Goal: Transaction & Acquisition: Complete application form

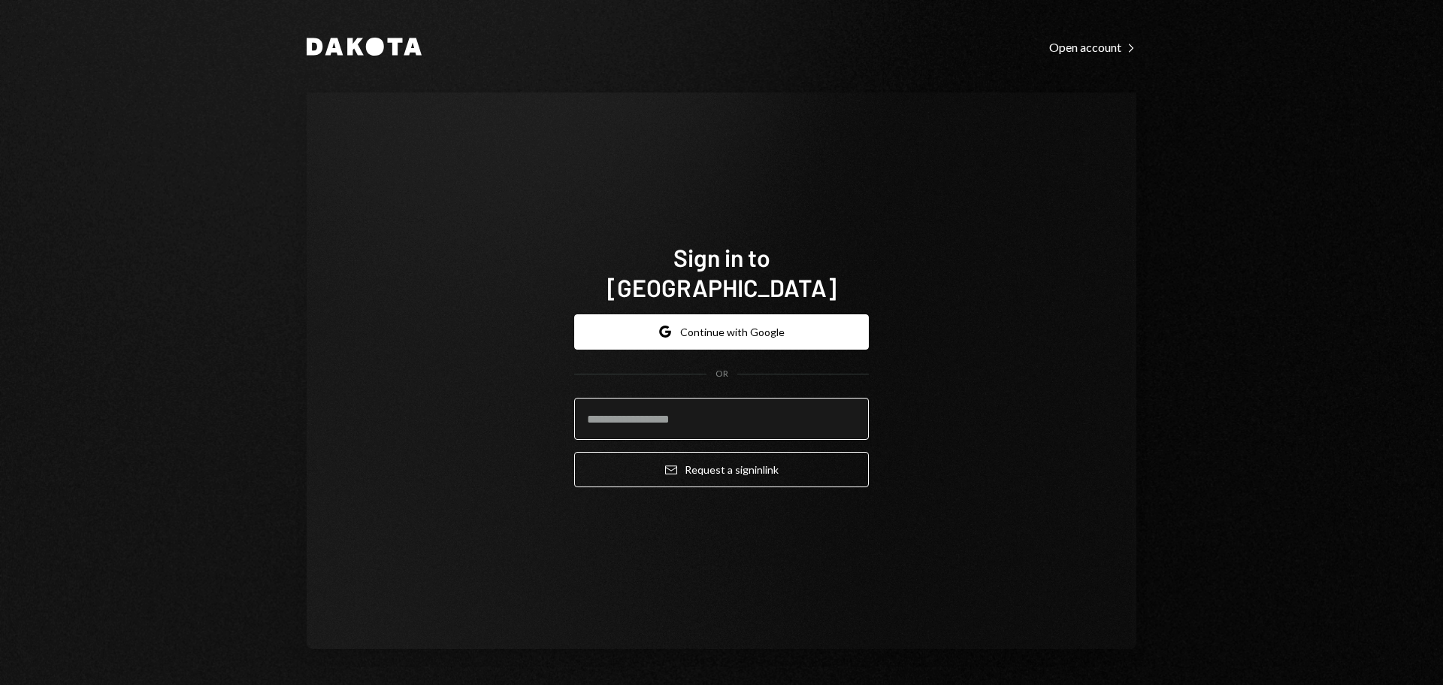
click at [654, 421] on input "email" at bounding box center [721, 418] width 295 height 42
drag, startPoint x: 1159, startPoint y: 477, endPoint x: 1165, endPoint y: 464, distance: 14.1
click at [1159, 477] on div "Dakota Open account Right Caret Sign in to Dakota Google Continue with Google O…" at bounding box center [721, 342] width 902 height 685
click at [666, 397] on input "email" at bounding box center [721, 418] width 295 height 42
click at [741, 316] on button "Google Continue with Google" at bounding box center [721, 331] width 295 height 35
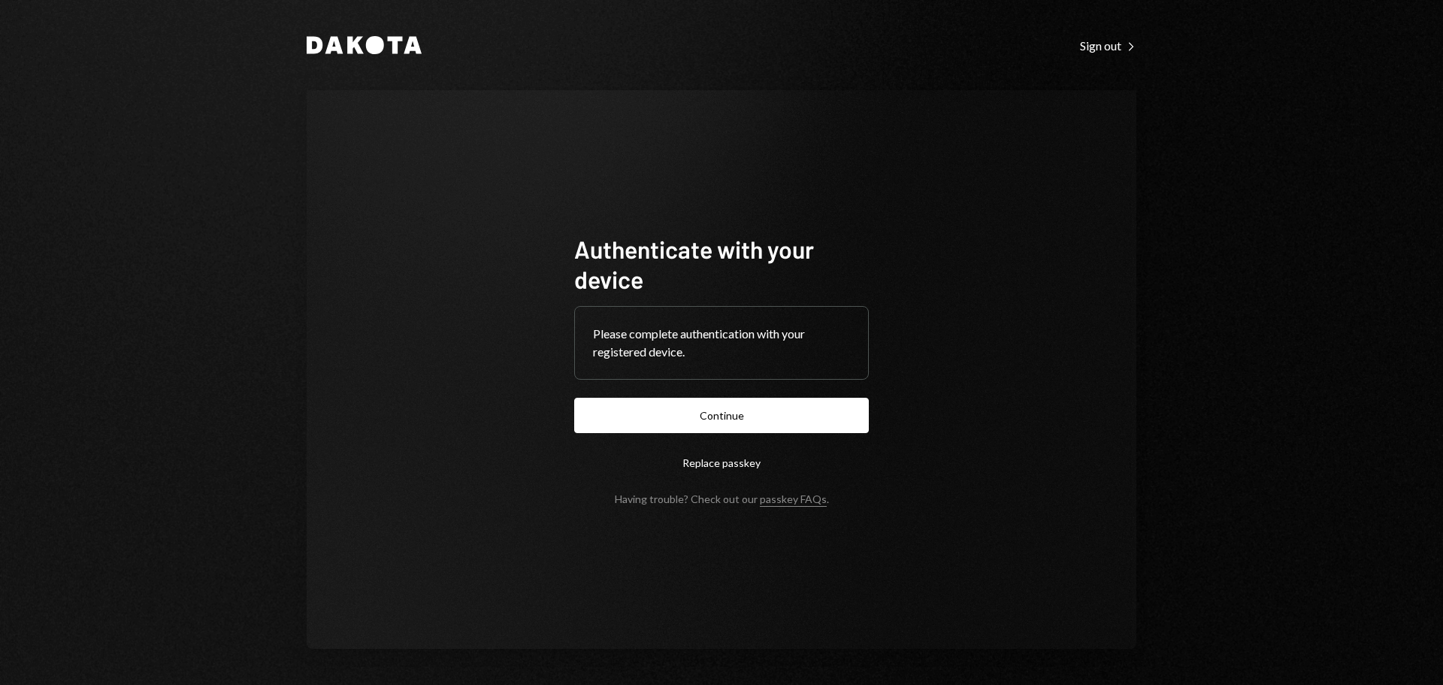
click at [746, 394] on form "Authenticate with your device Please complete authentication with your register…" at bounding box center [721, 369] width 295 height 271
click at [742, 411] on button "Continue" at bounding box center [721, 414] width 295 height 35
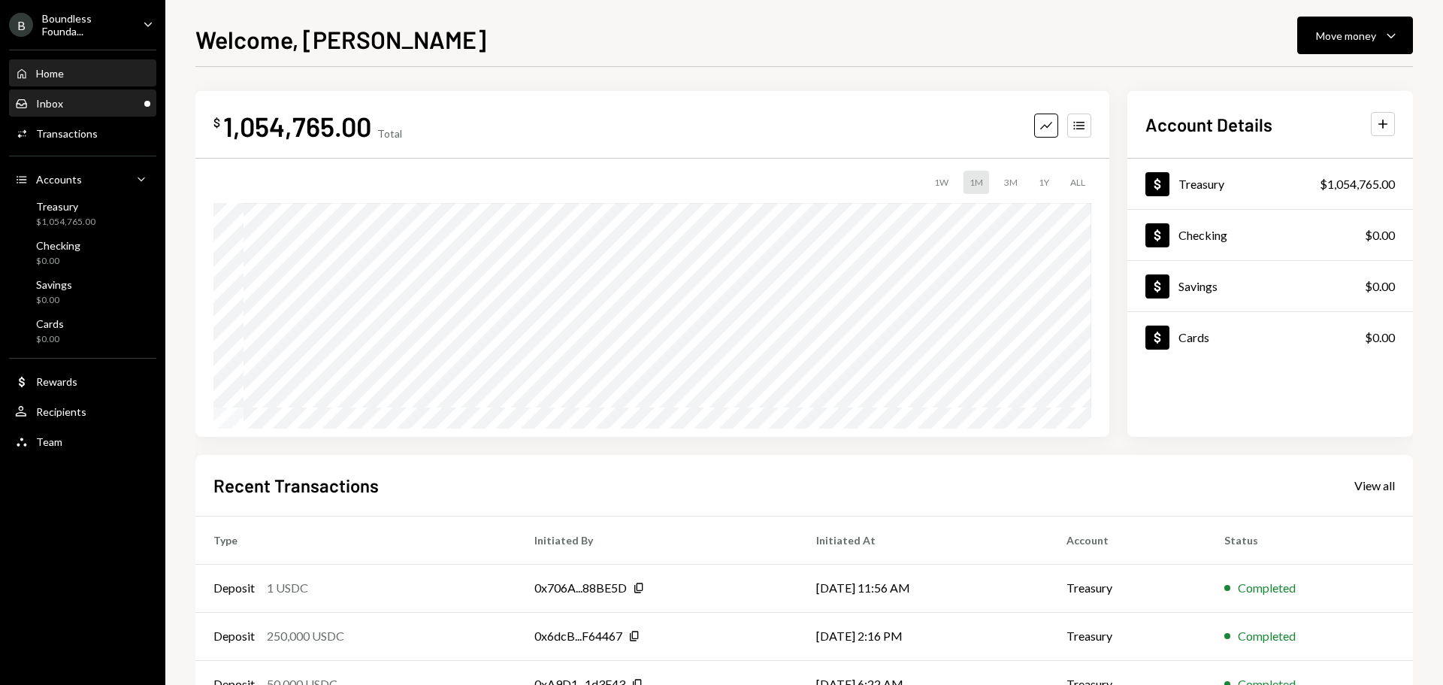
click at [86, 110] on div "Inbox Inbox" at bounding box center [82, 104] width 135 height 26
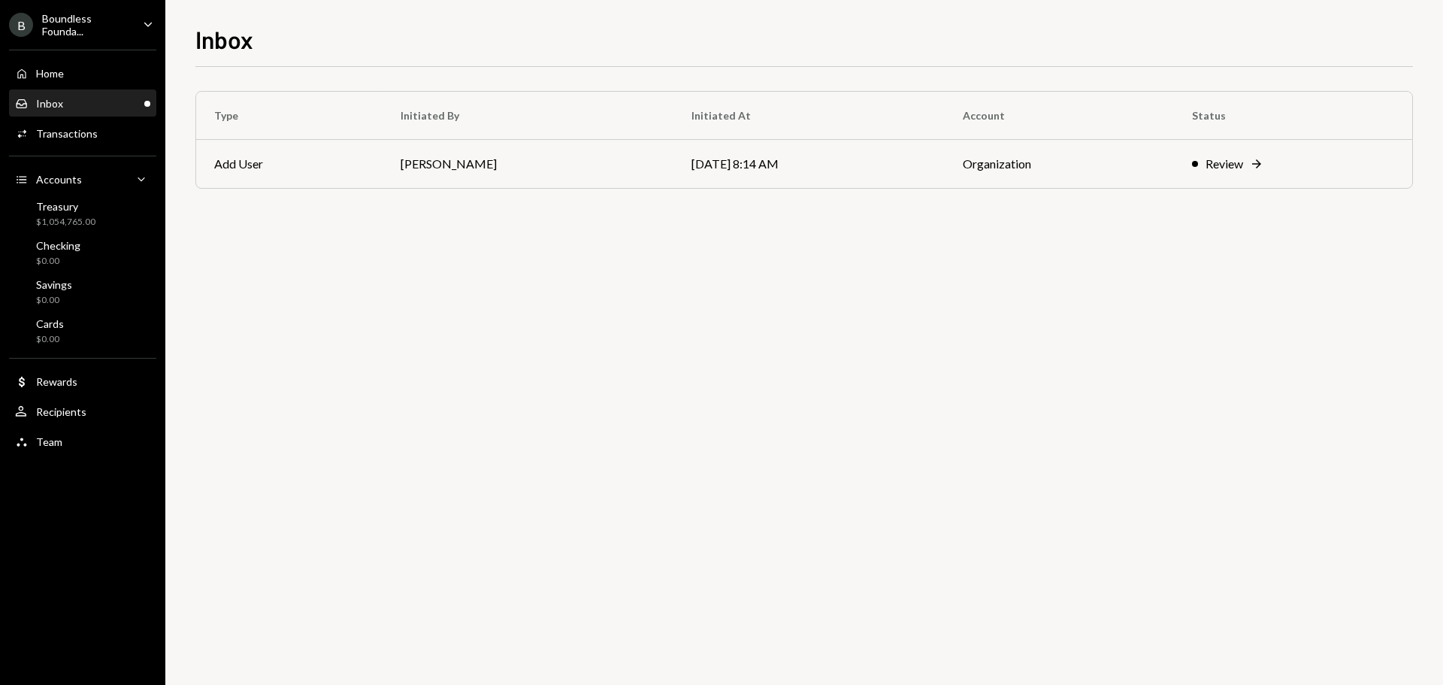
click at [89, 93] on div "Inbox Inbox" at bounding box center [82, 104] width 135 height 26
click at [680, 167] on td "[DATE] 8:14 AM" at bounding box center [808, 164] width 271 height 48
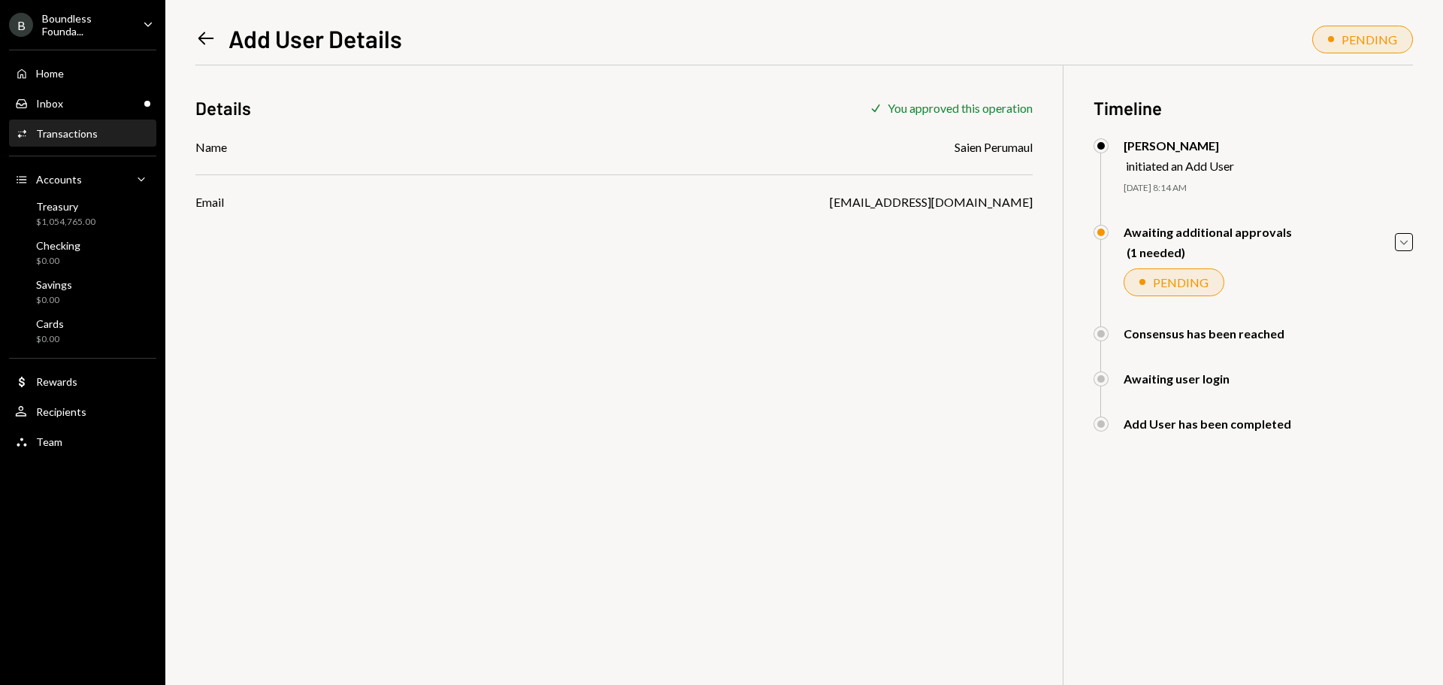
click at [67, 29] on div "Boundless Founda..." at bounding box center [86, 25] width 89 height 26
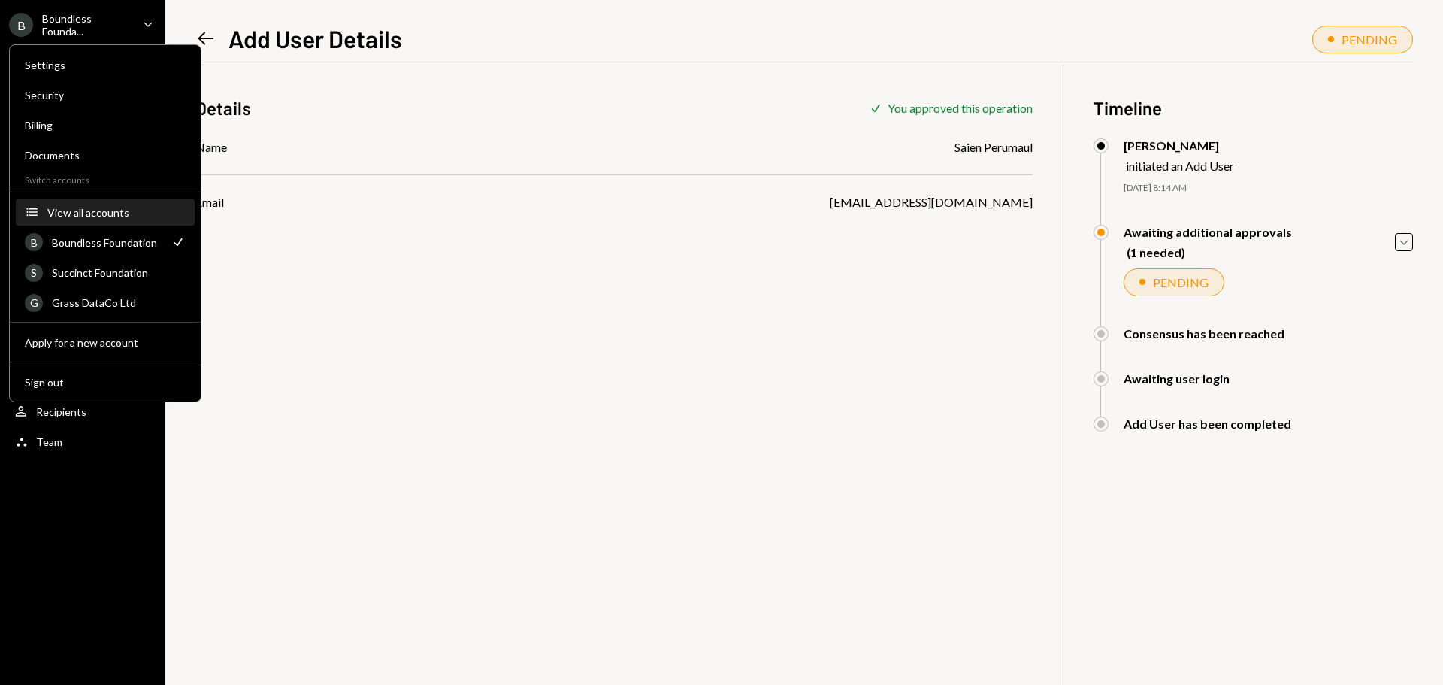
click at [94, 209] on div "View all accounts" at bounding box center [116, 212] width 138 height 13
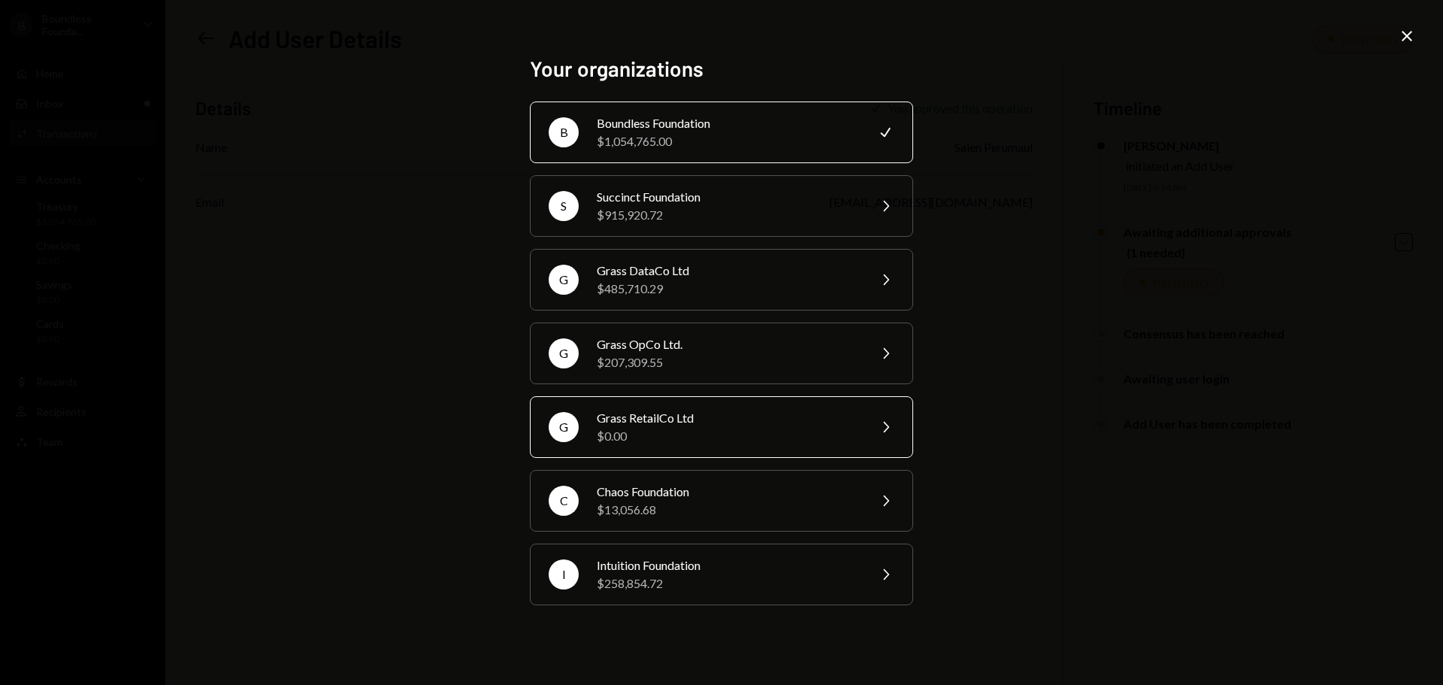
click at [677, 435] on div "$0.00" at bounding box center [727, 436] width 261 height 18
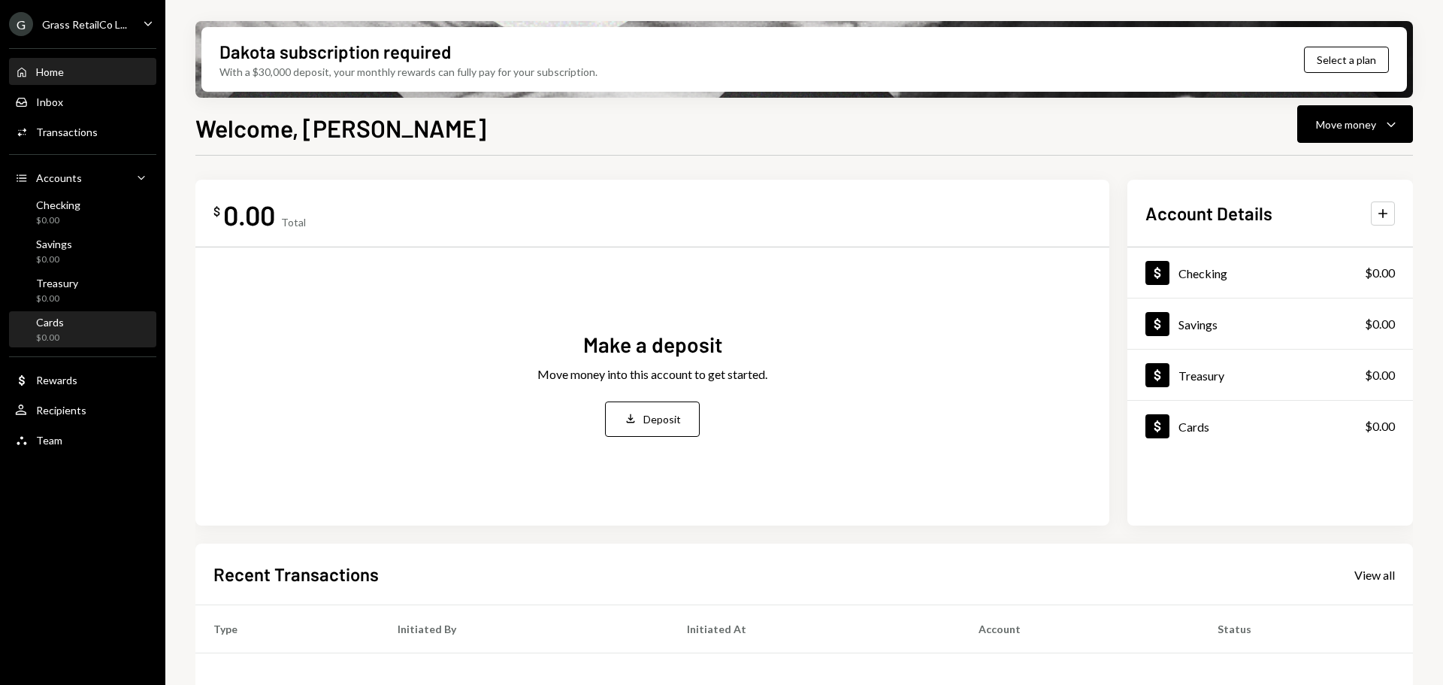
click at [79, 324] on div "Cards $0.00" at bounding box center [82, 330] width 135 height 29
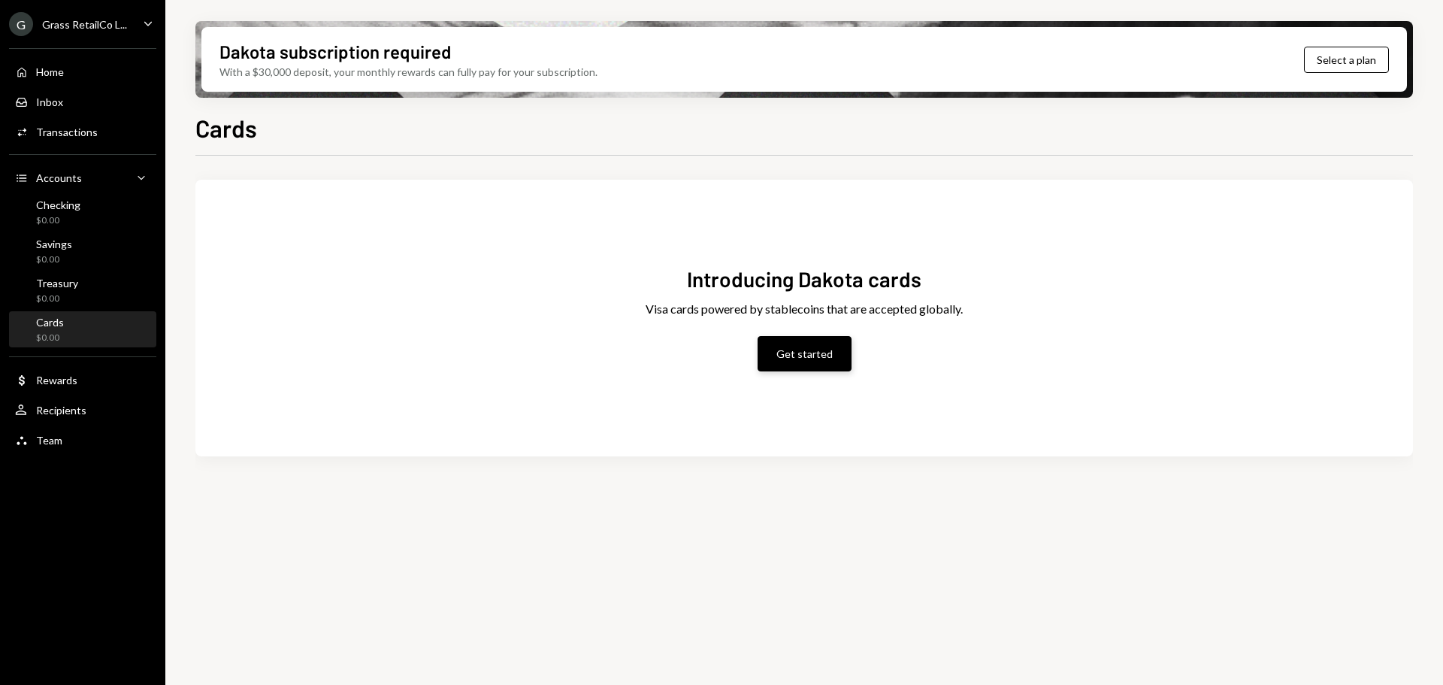
click at [811, 355] on button "Get started" at bounding box center [804, 353] width 94 height 35
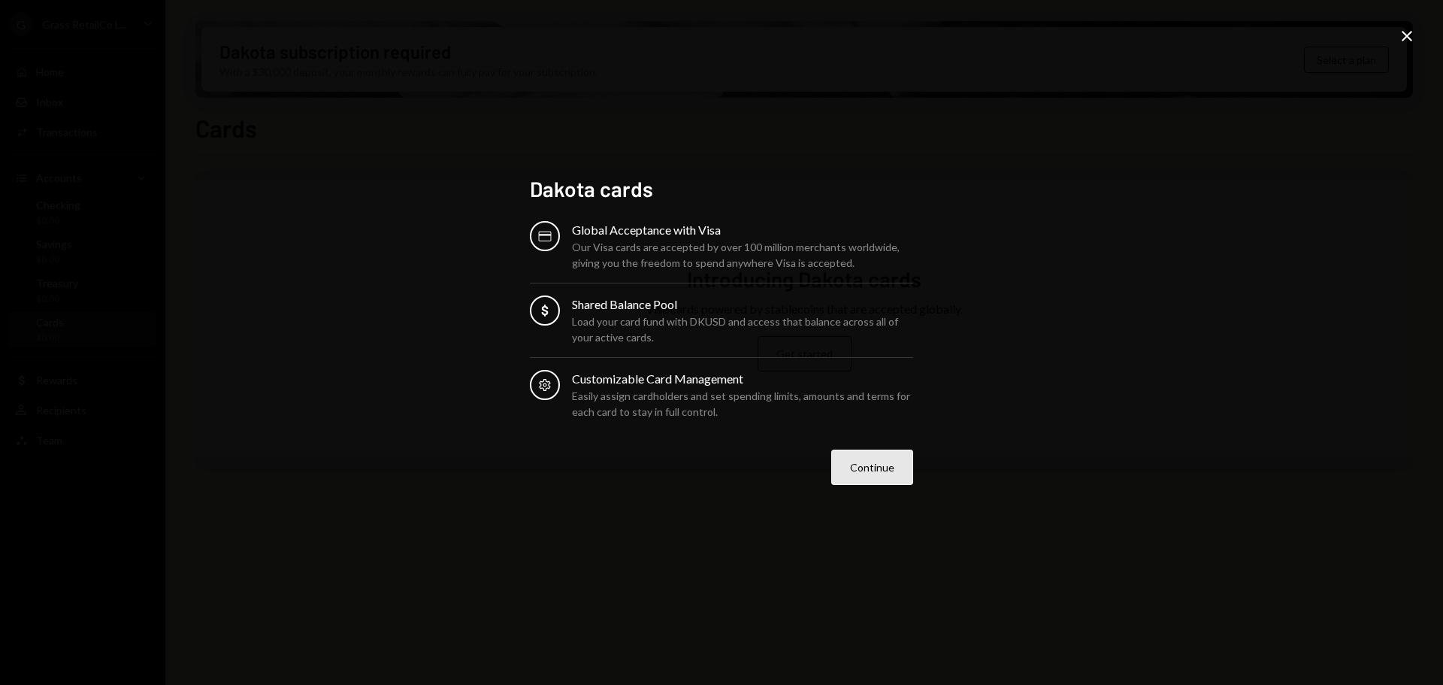
click at [863, 459] on button "Continue" at bounding box center [872, 466] width 82 height 35
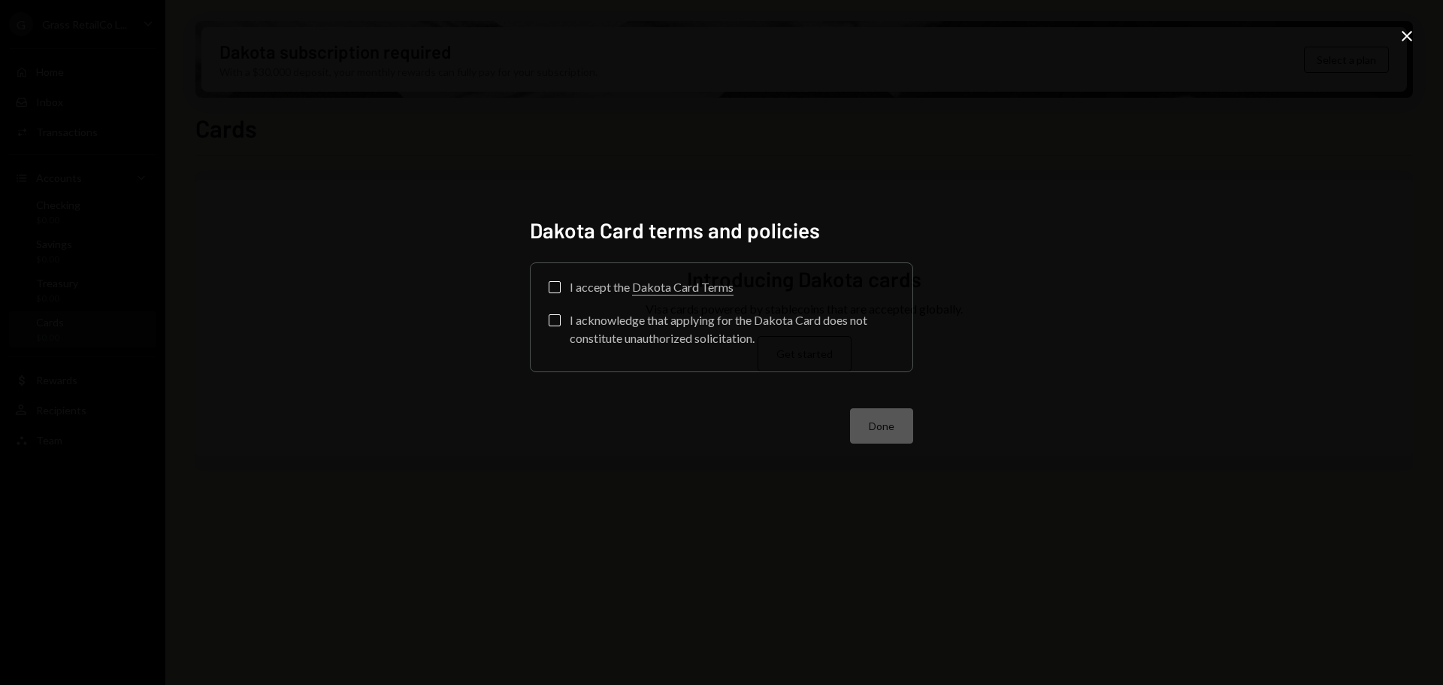
click at [564, 286] on label "I accept the Dakota Card Terms" at bounding box center [641, 288] width 185 height 15
click at [561, 286] on button "I accept the Dakota Card Terms" at bounding box center [555, 287] width 12 height 12
click at [552, 316] on button "I acknowledge that applying for the Dakota Card does not constitute unauthorize…" at bounding box center [555, 320] width 12 height 12
click at [881, 425] on button "Done" at bounding box center [881, 425] width 63 height 35
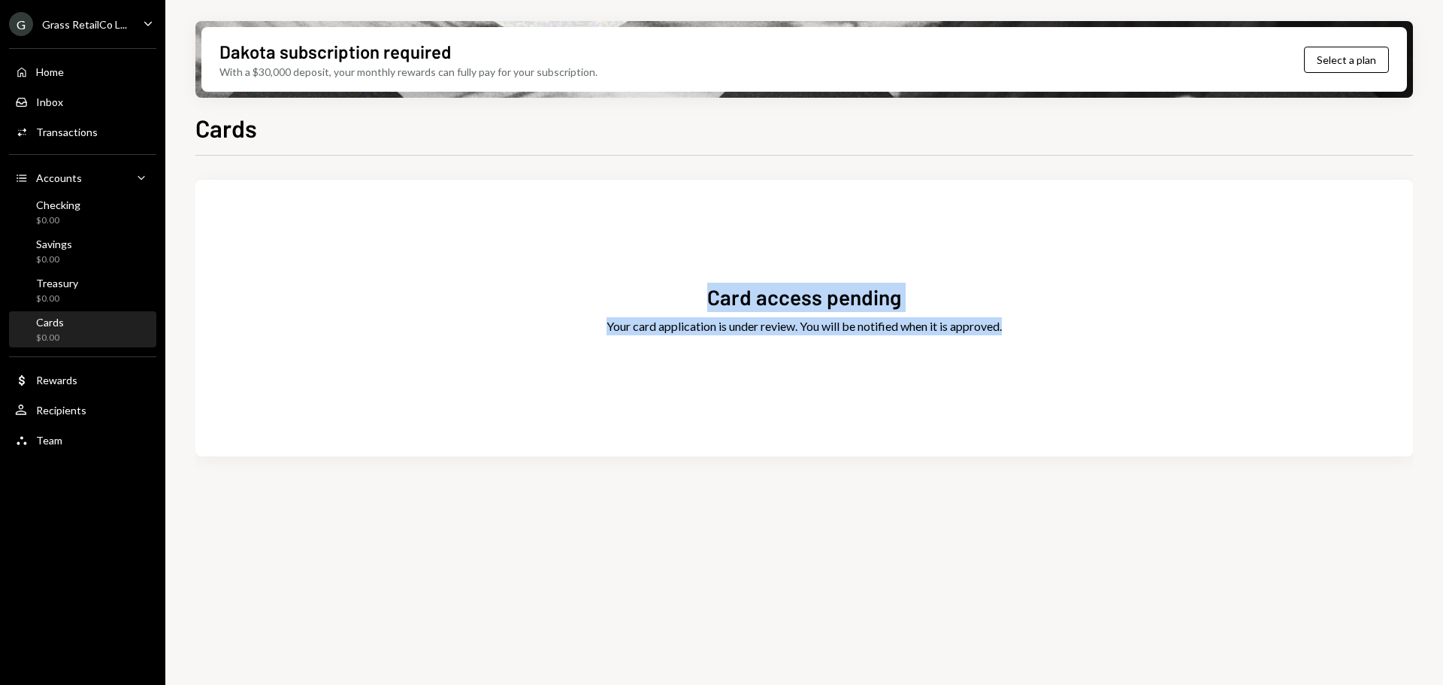
drag, startPoint x: 709, startPoint y: 294, endPoint x: 1044, endPoint y: 317, distance: 336.7
click at [1044, 317] on div "Card access pending Your card application is under review. You will be notified…" at bounding box center [803, 318] width 1217 height 240
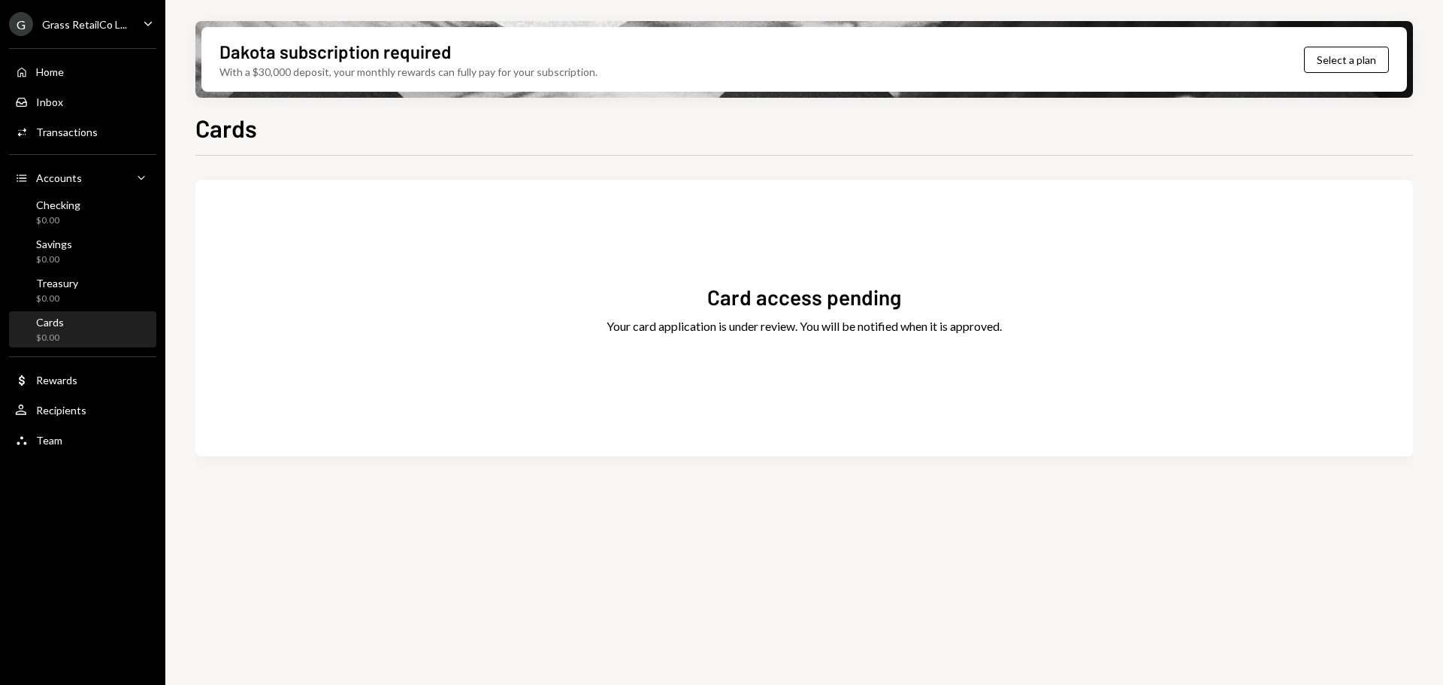
click at [111, 19] on div "Grass RetailCo L..." at bounding box center [84, 24] width 85 height 13
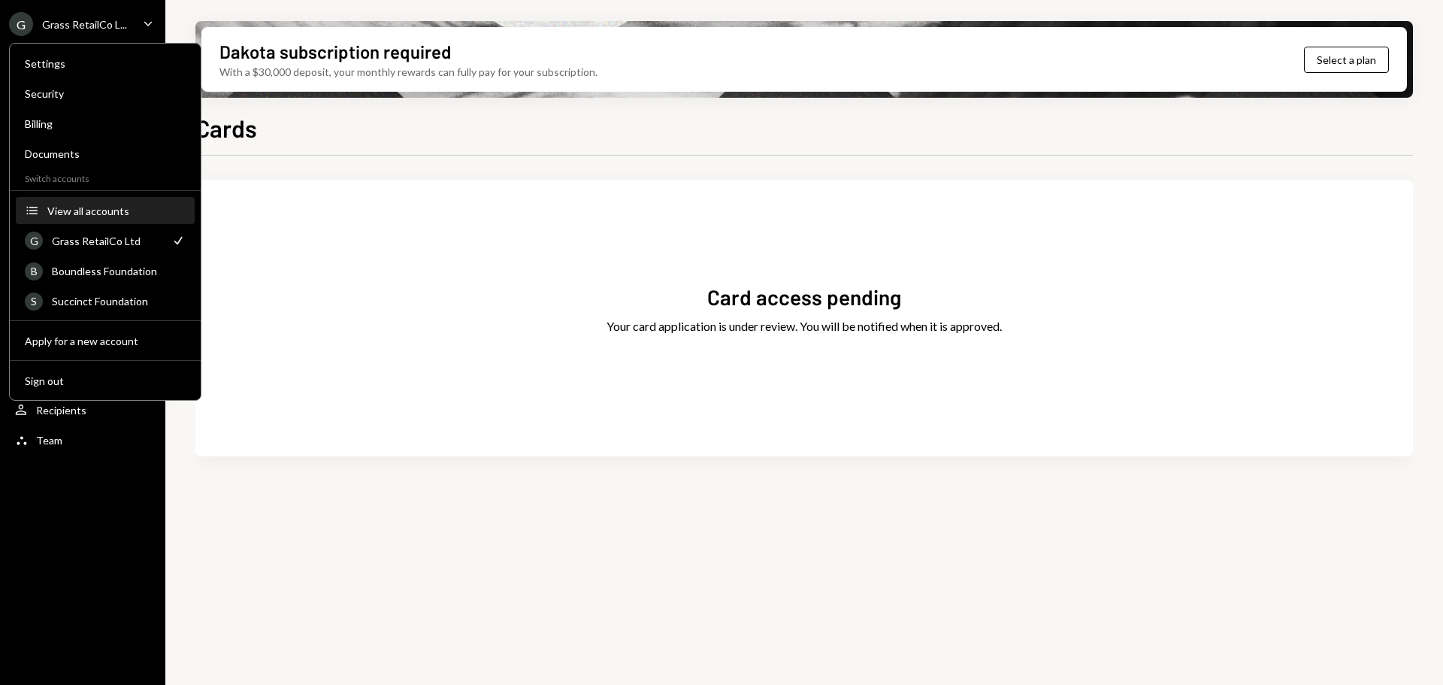
click at [86, 205] on div "View all accounts" at bounding box center [116, 210] width 138 height 13
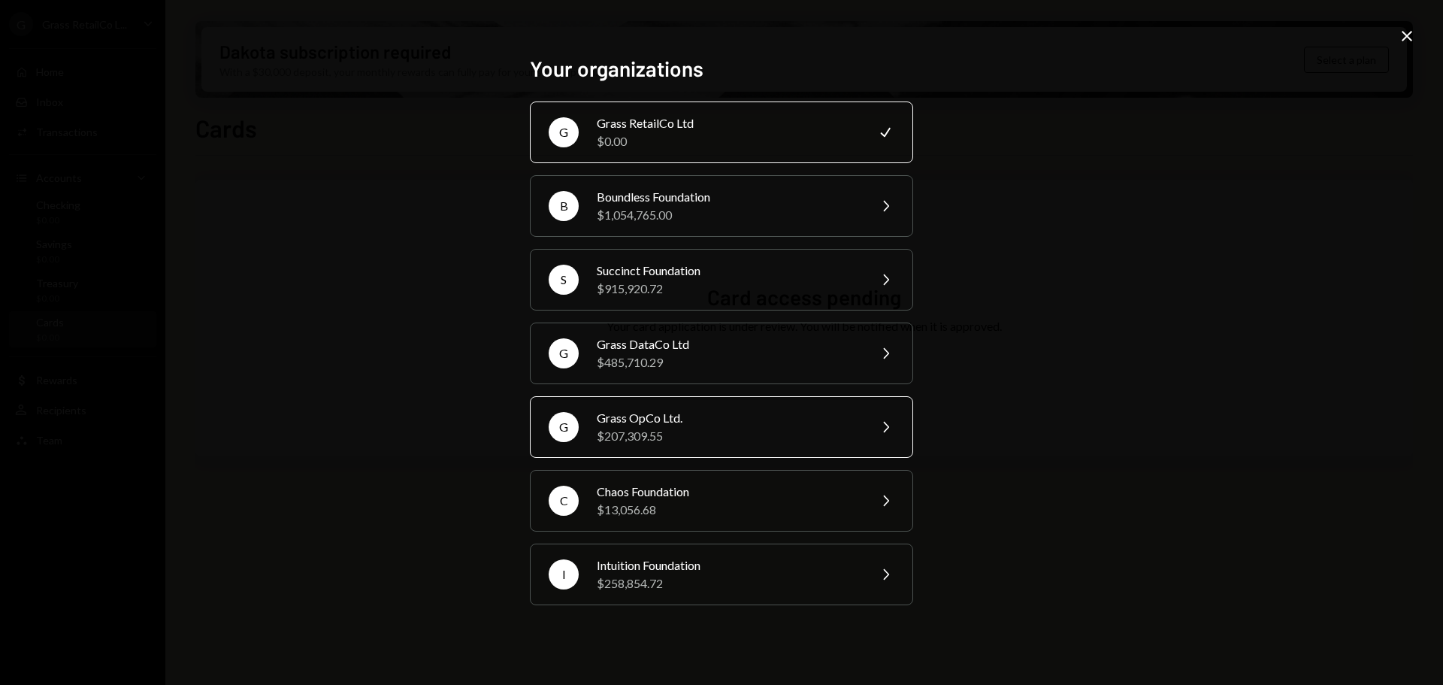
click at [657, 419] on div "Grass OpCo Ltd." at bounding box center [727, 418] width 261 height 18
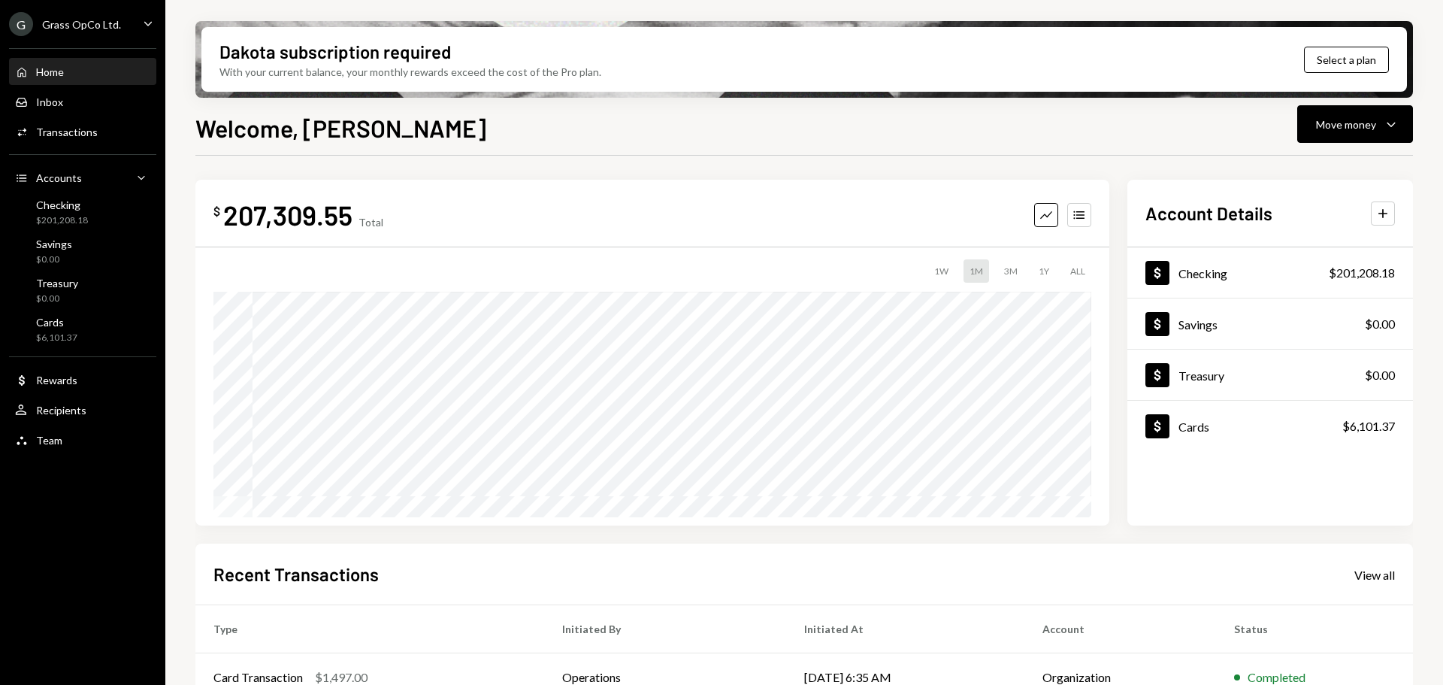
click at [97, 16] on div "G Grass OpCo Ltd." at bounding box center [65, 24] width 112 height 24
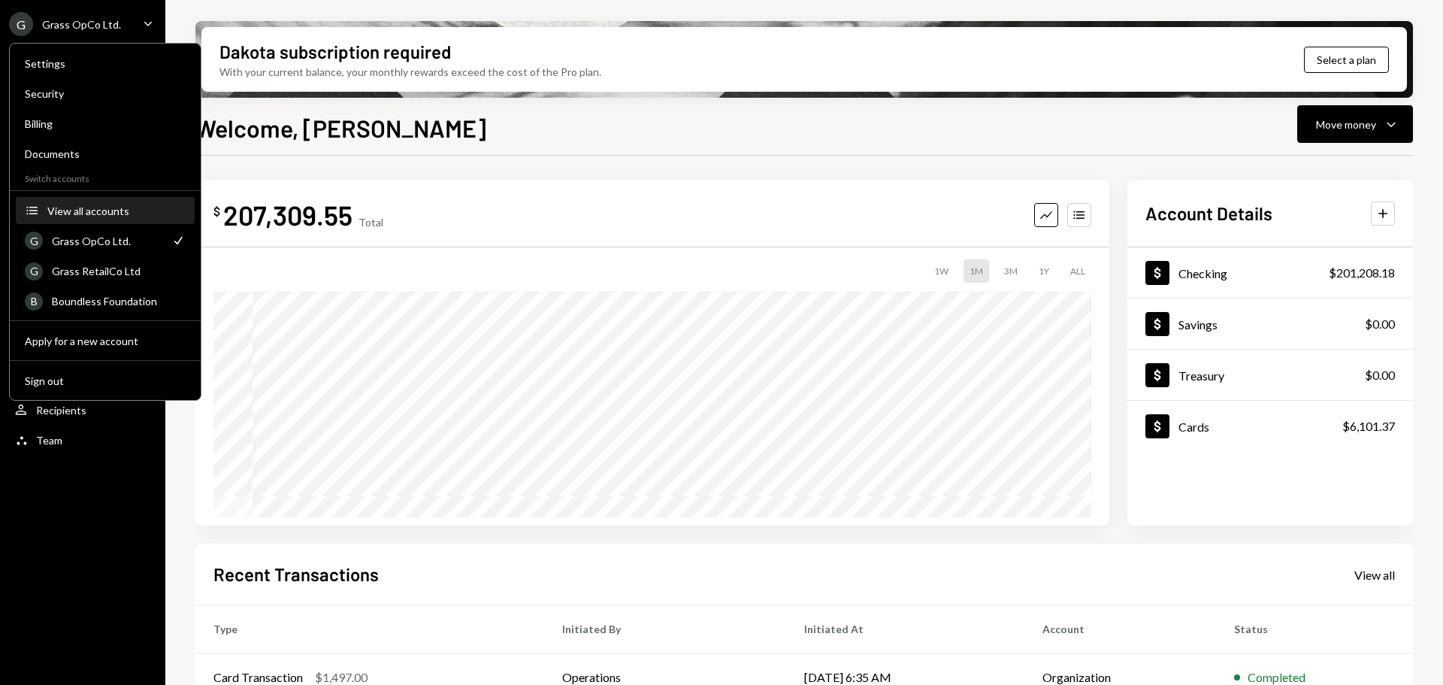
click at [100, 213] on div "View all accounts" at bounding box center [116, 210] width 138 height 13
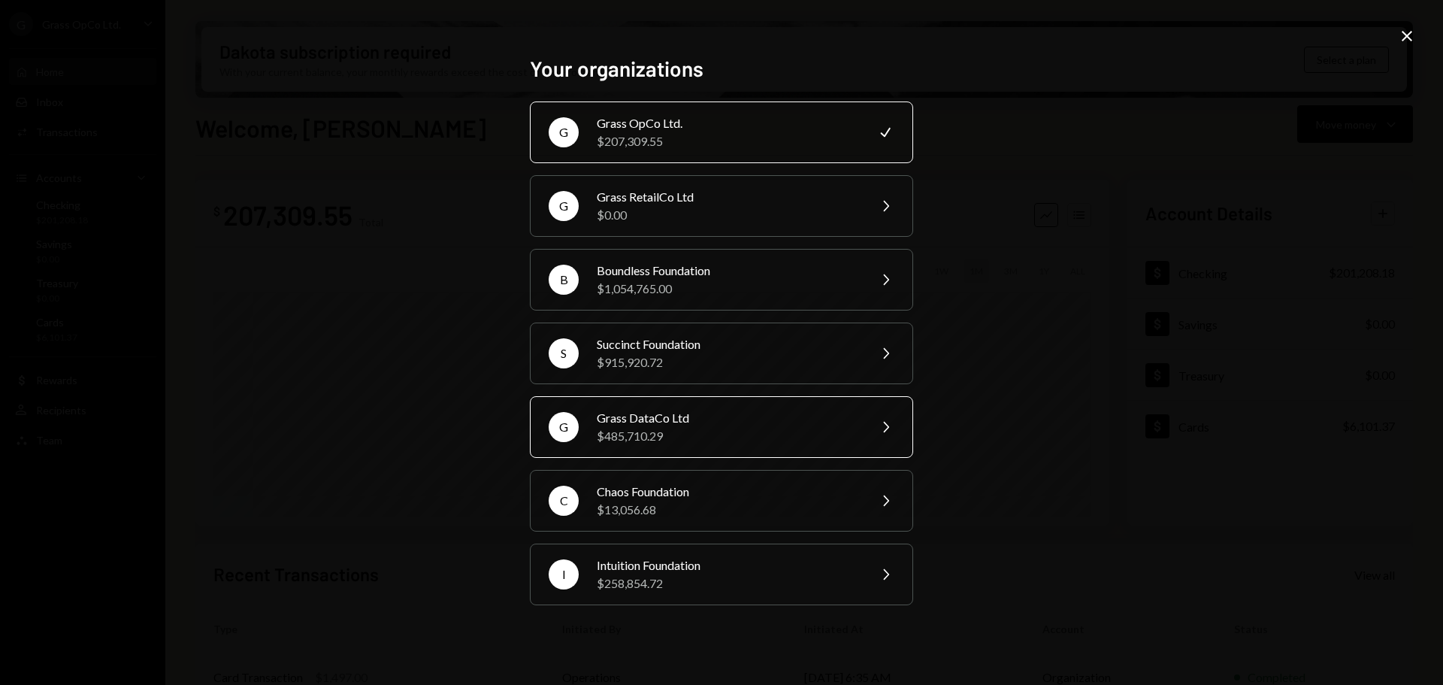
click at [661, 425] on div "Grass DataCo Ltd" at bounding box center [727, 418] width 261 height 18
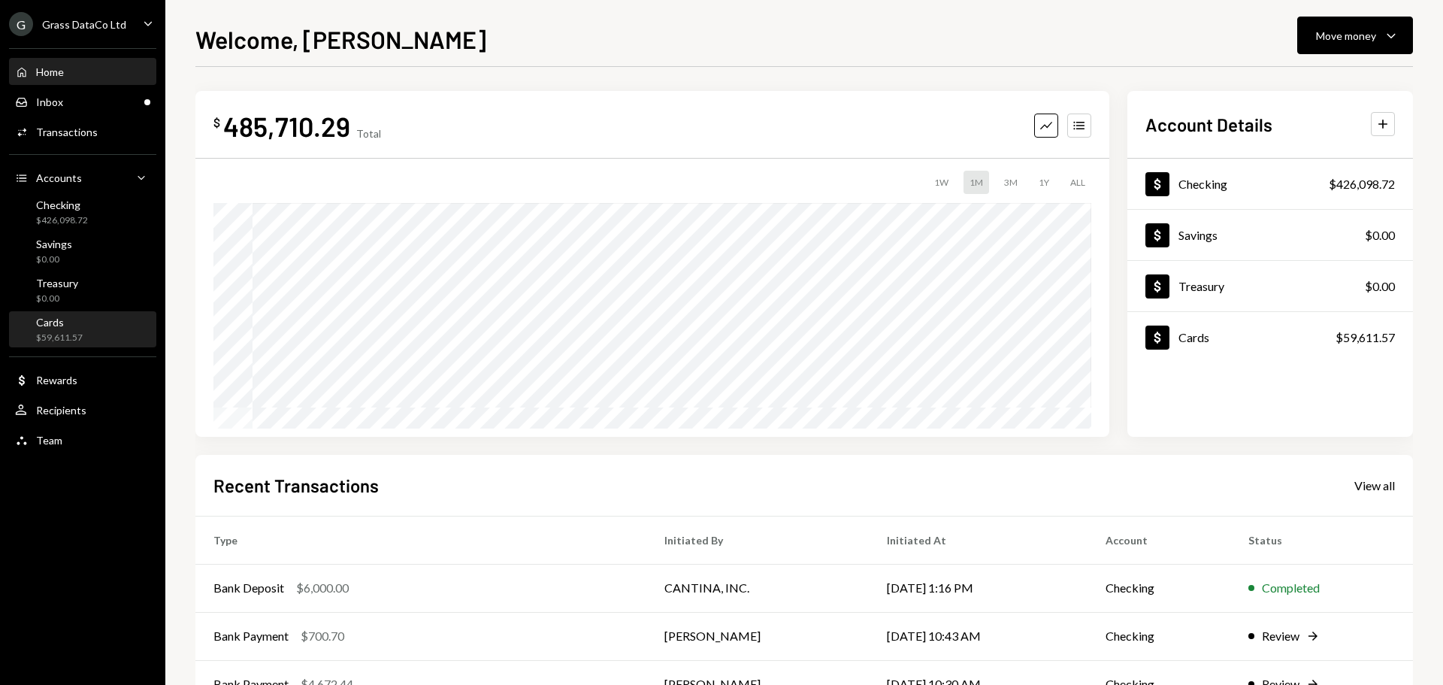
click at [84, 331] on div "Cards $59,611.57" at bounding box center [82, 330] width 135 height 29
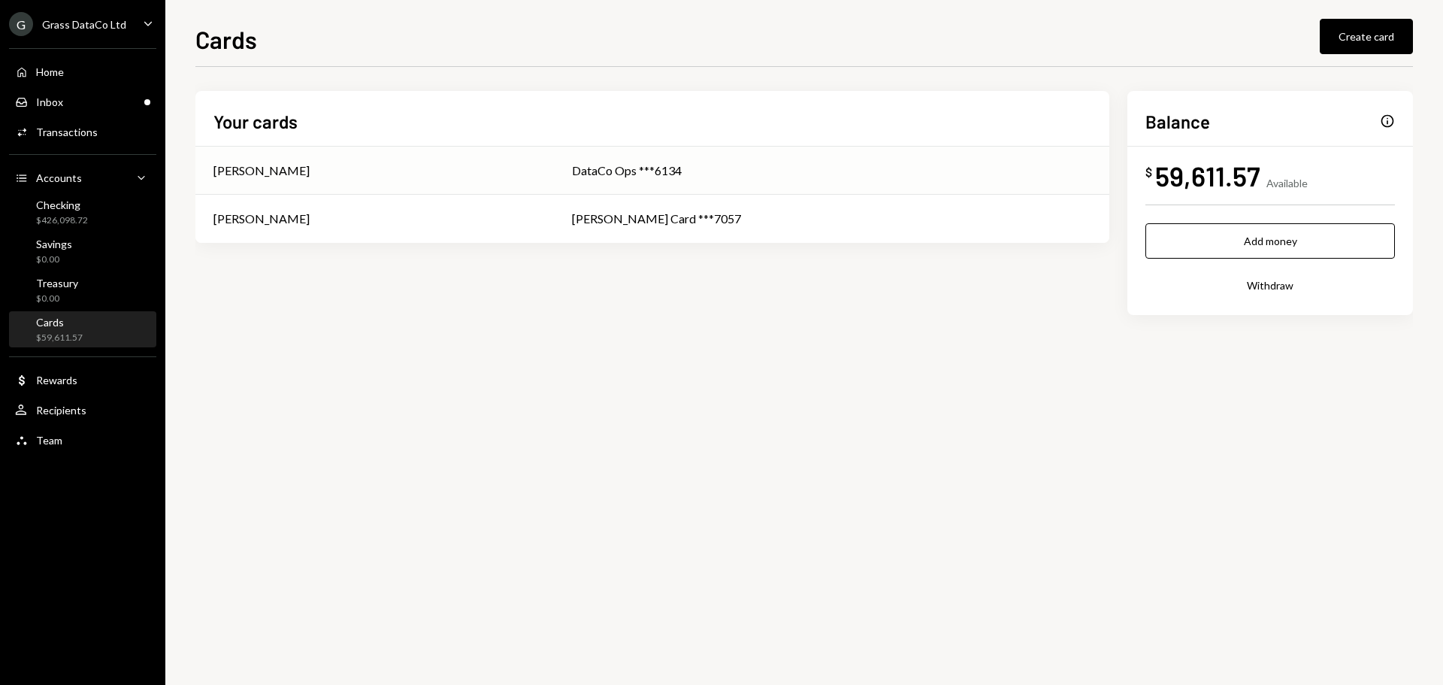
click at [799, 162] on div "DataCo Ops ***6134" at bounding box center [831, 171] width 519 height 18
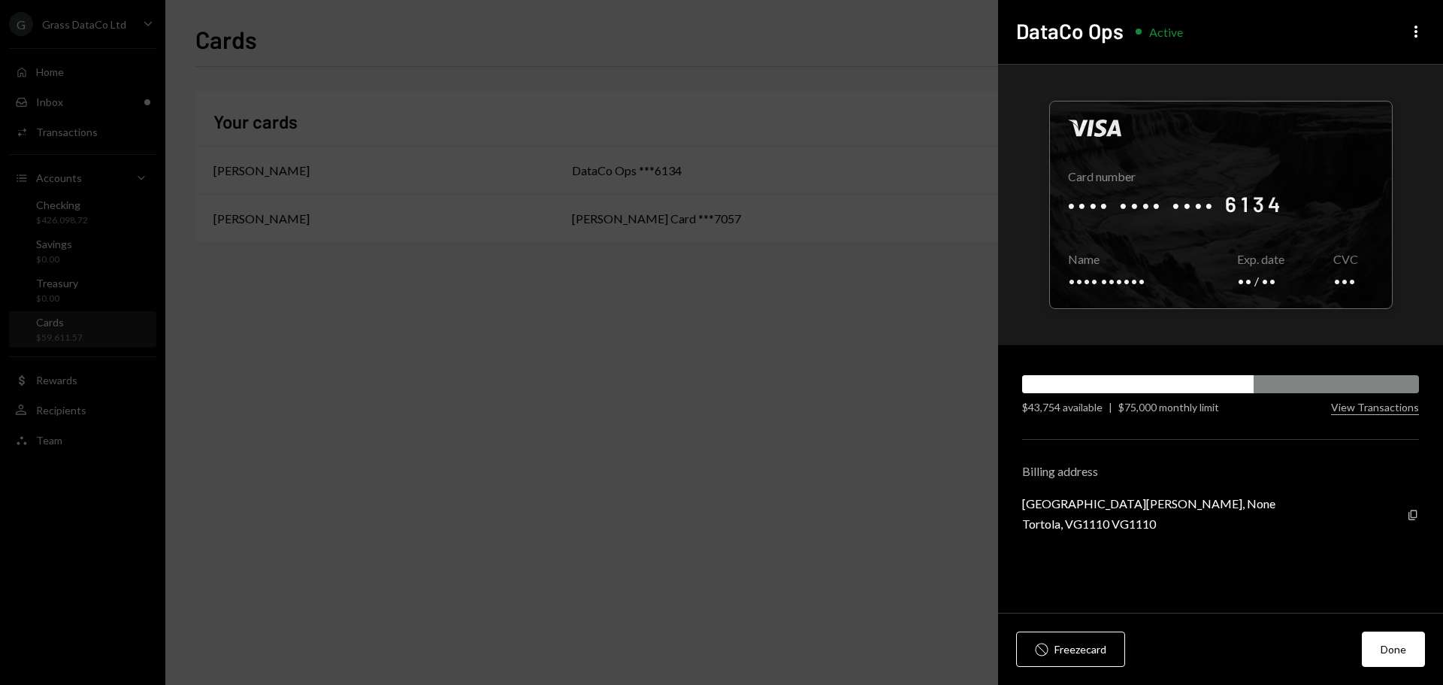
drag, startPoint x: 1397, startPoint y: 648, endPoint x: 1315, endPoint y: 600, distance: 95.0
click at [1397, 648] on button "Done" at bounding box center [1393, 648] width 63 height 35
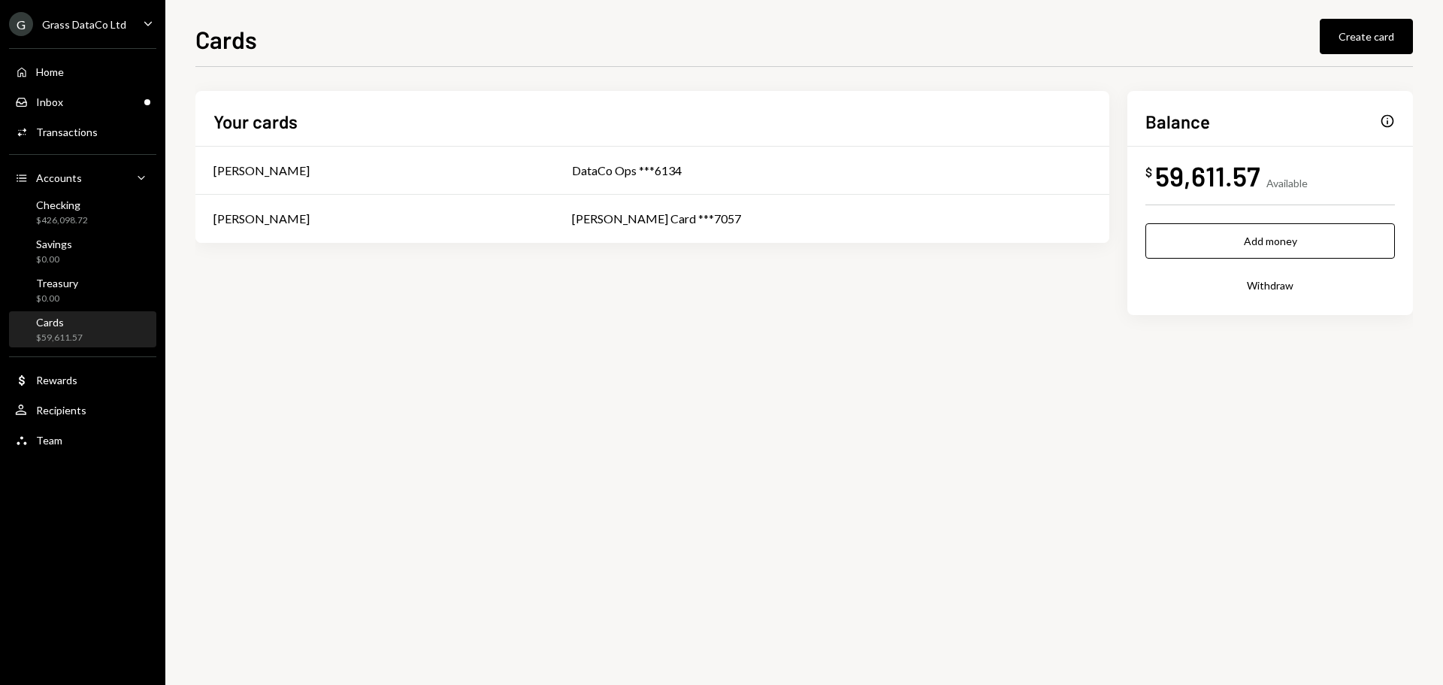
drag, startPoint x: 81, startPoint y: 325, endPoint x: 120, endPoint y: 337, distance: 40.7
click at [81, 325] on div "Cards" at bounding box center [59, 322] width 47 height 13
click at [65, 330] on div "Cards $59,610.57" at bounding box center [59, 330] width 47 height 29
click at [61, 68] on div "Home" at bounding box center [50, 71] width 28 height 13
